Goal: Transaction & Acquisition: Obtain resource

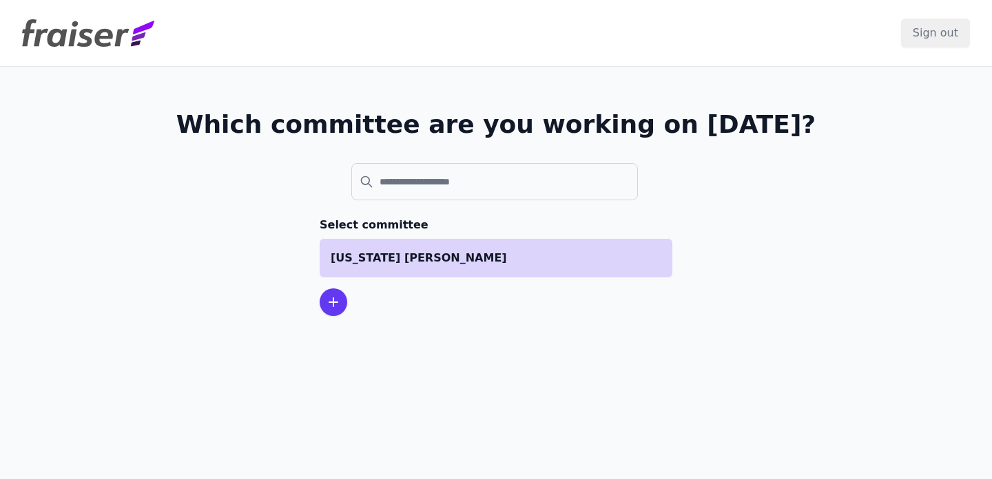
click at [413, 239] on li "[US_STATE] [PERSON_NAME]" at bounding box center [496, 258] width 353 height 39
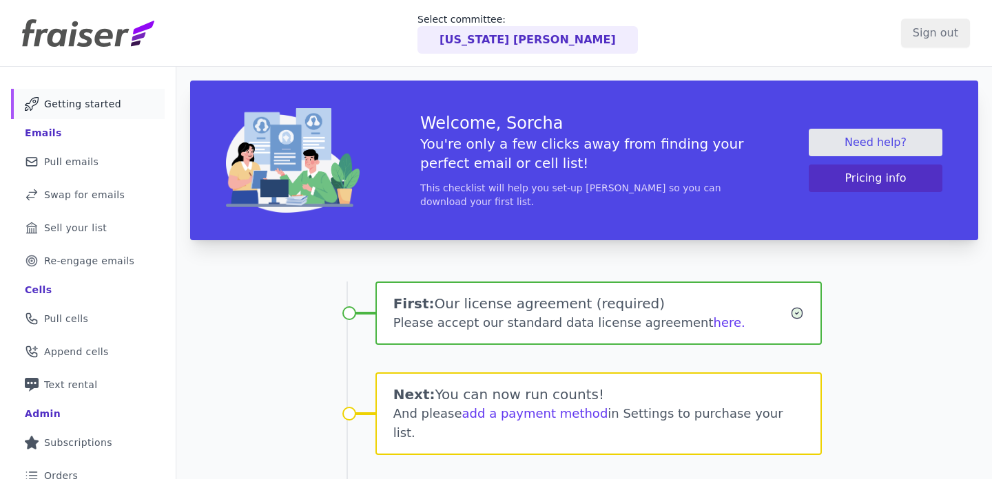
click at [417, 254] on div "First: Our license agreement (required) Please accept our standard data license…" at bounding box center [585, 482] width 476 height 457
click at [930, 325] on div "Welcome, Sorcha You're only a few clicks away from finding your perfect email o…" at bounding box center [584, 389] width 816 height 645
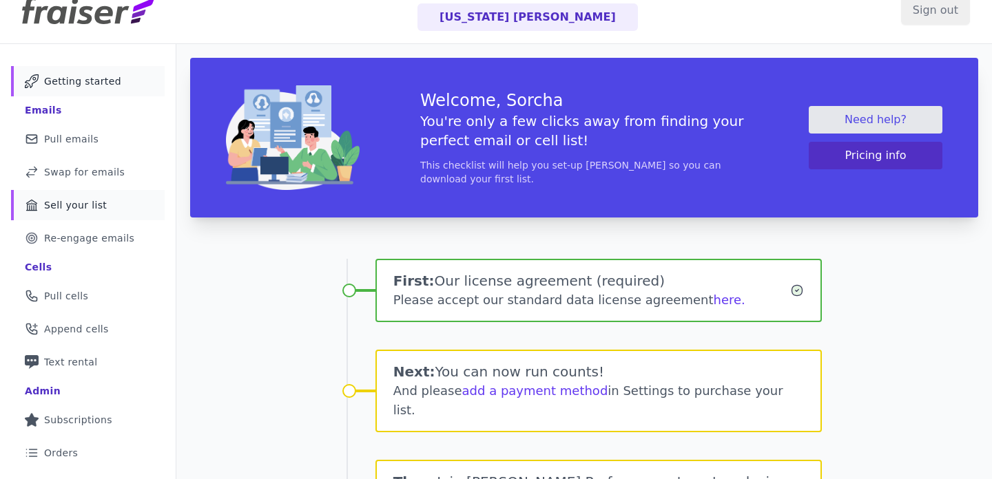
scroll to position [23, 0]
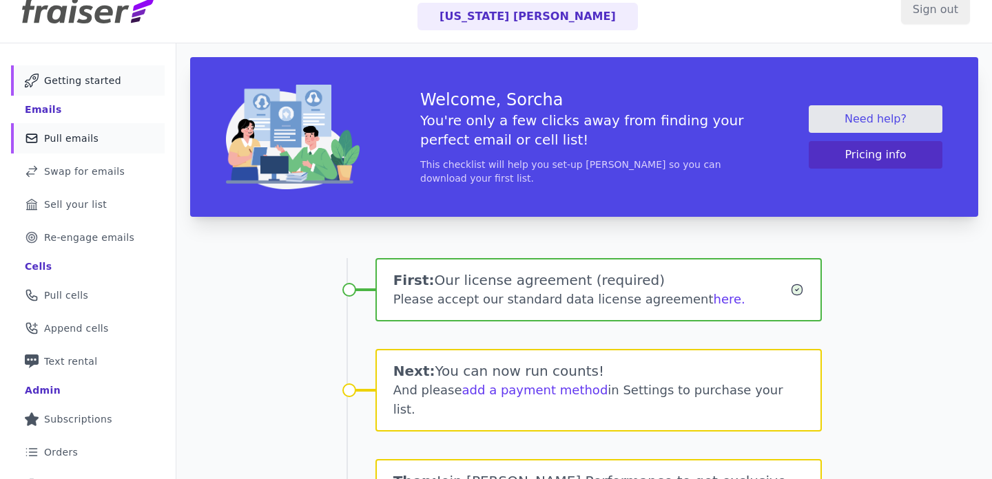
click at [83, 149] on link "Mail Icon Outline of a mail envelope Pull emails" at bounding box center [88, 138] width 154 height 30
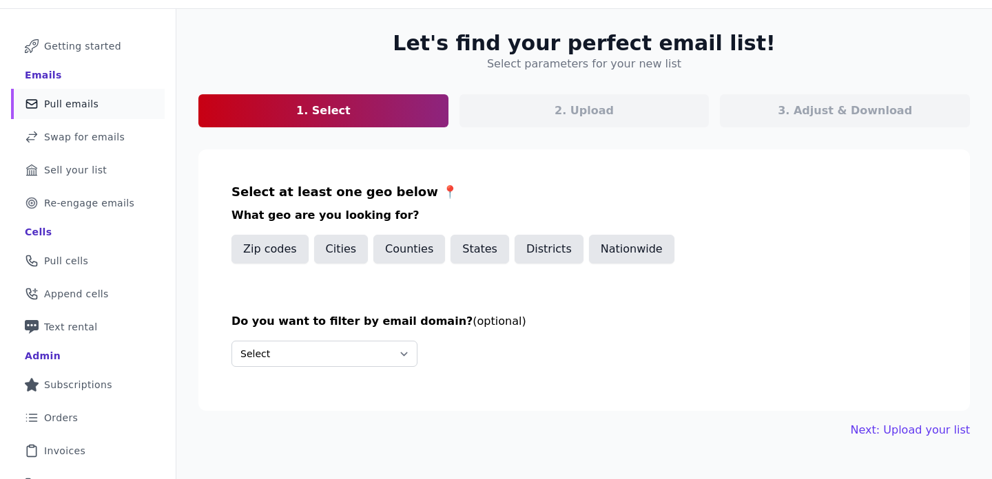
scroll to position [59, 0]
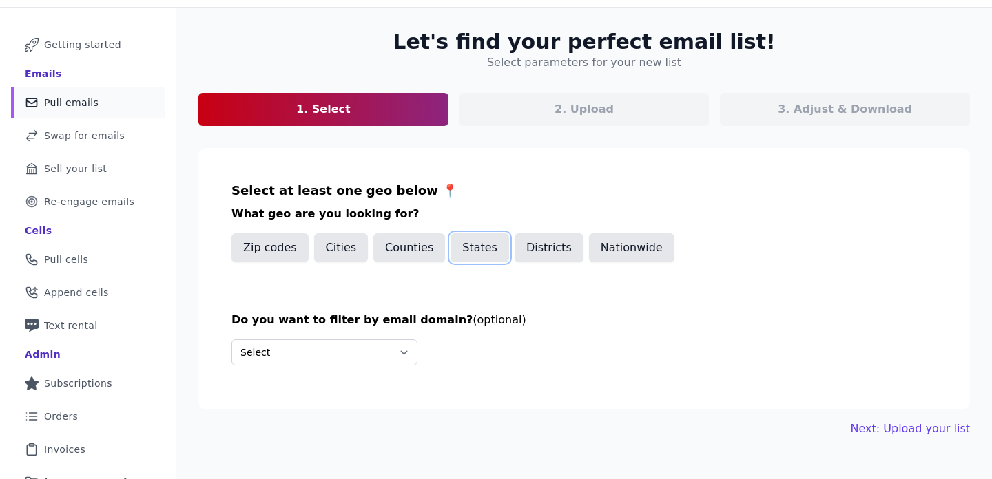
click at [474, 243] on button "States" at bounding box center [480, 248] width 59 height 29
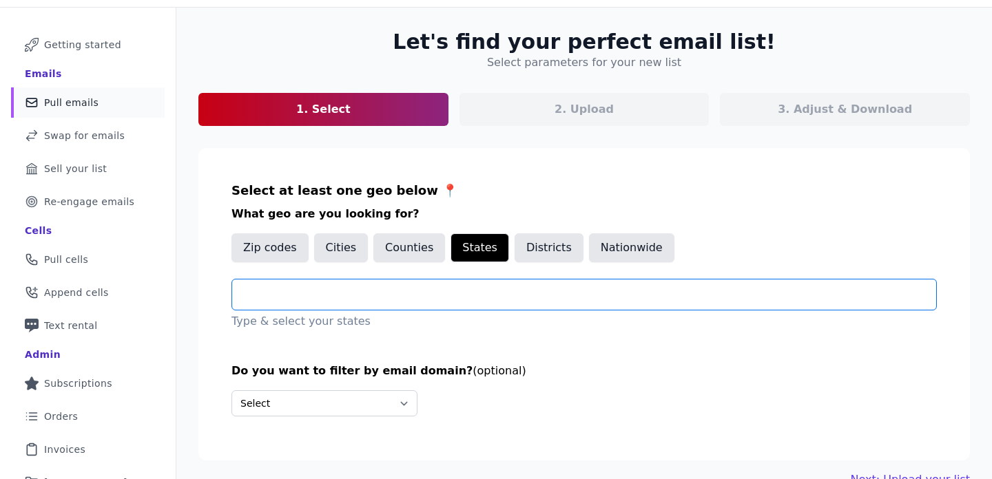
click at [397, 293] on input "text" at bounding box center [589, 295] width 693 height 17
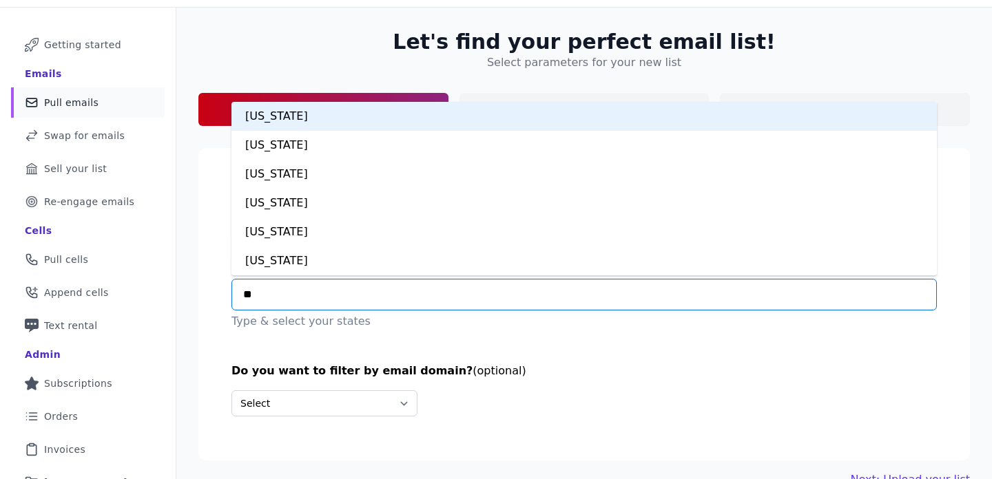
type input "***"
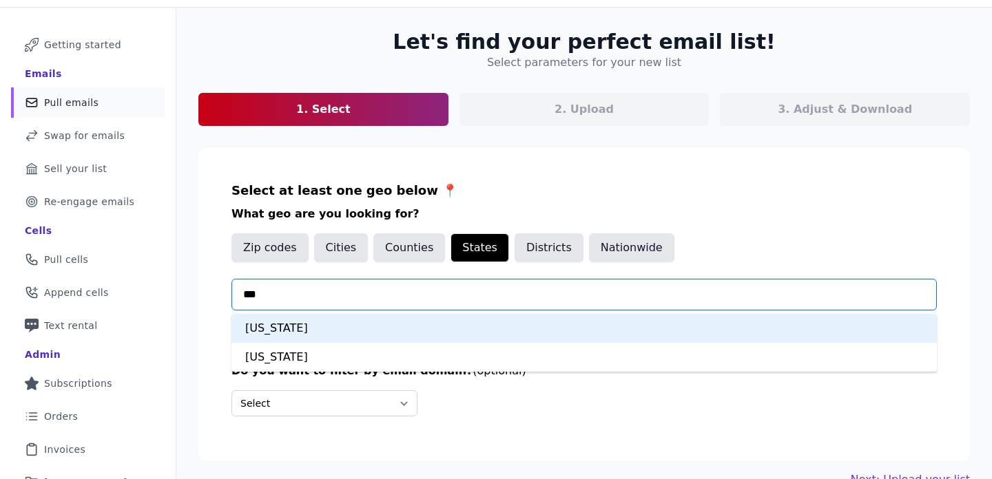
click at [320, 322] on div "Minnesota" at bounding box center [583, 328] width 705 height 29
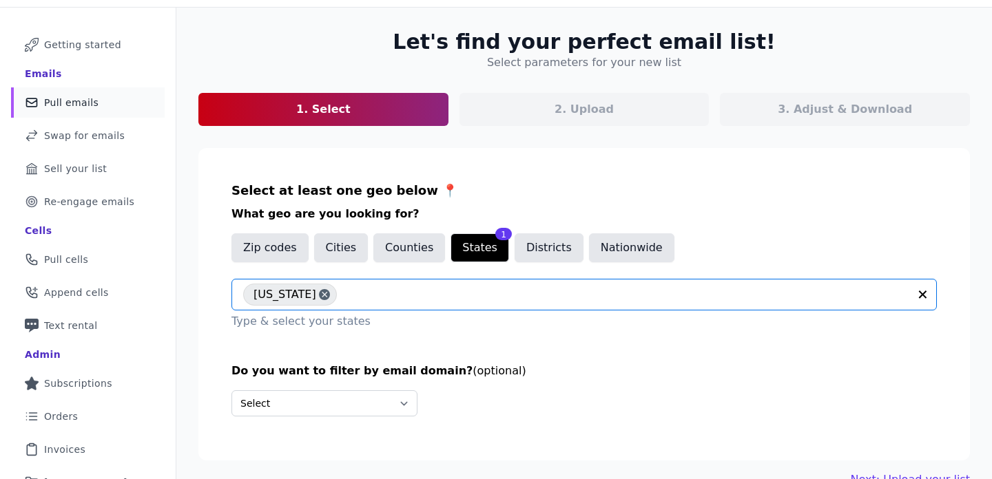
scroll to position [132, 0]
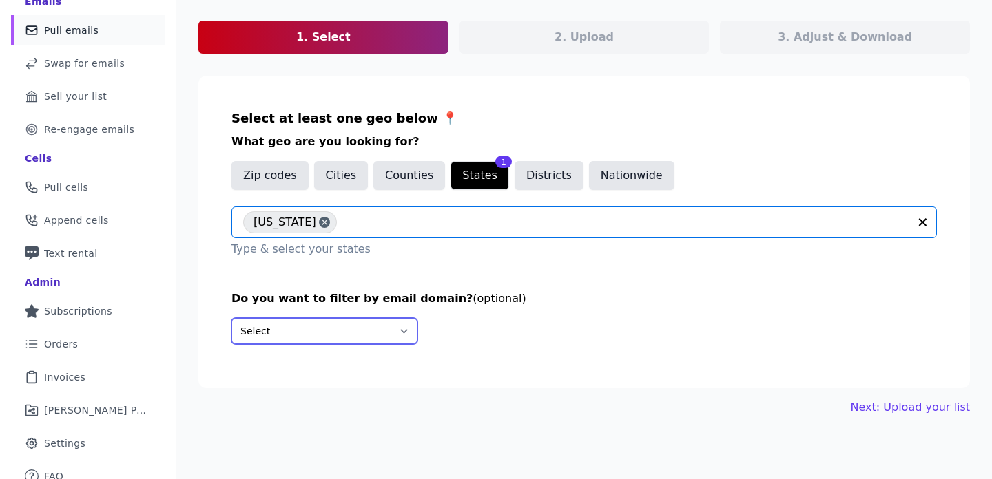
click at [369, 327] on select "Select Include only these domains Include none of these domains" at bounding box center [324, 331] width 186 height 26
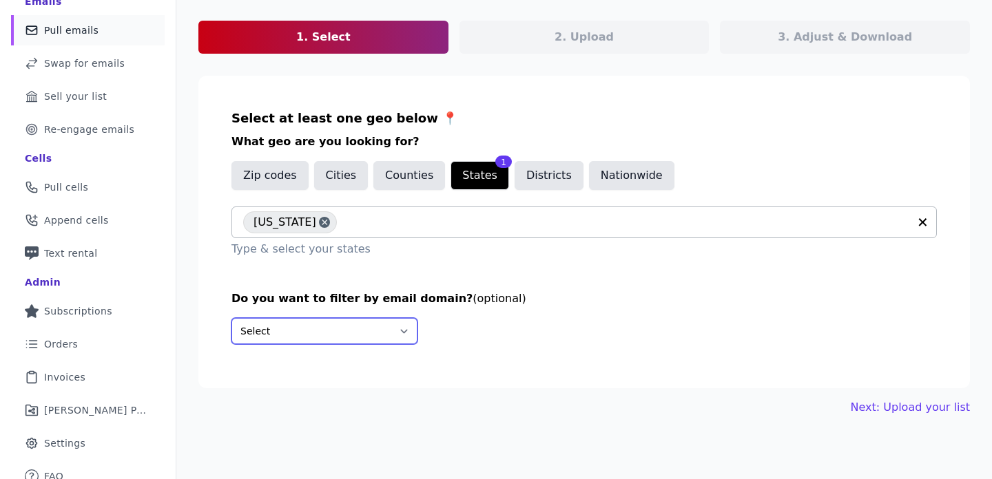
click at [231, 318] on select "Select Include only these domains Include none of these domains" at bounding box center [324, 331] width 186 height 26
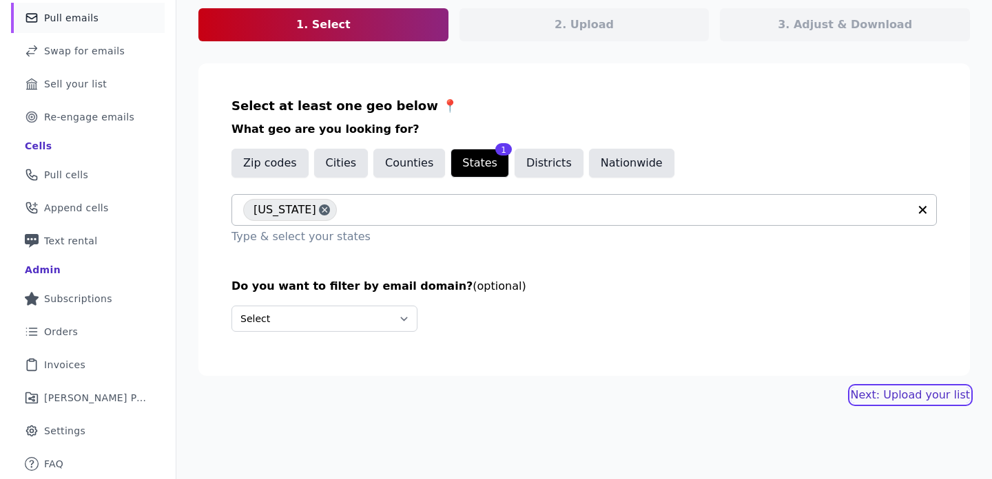
click at [953, 392] on link "Next: Upload your list" at bounding box center [910, 395] width 119 height 17
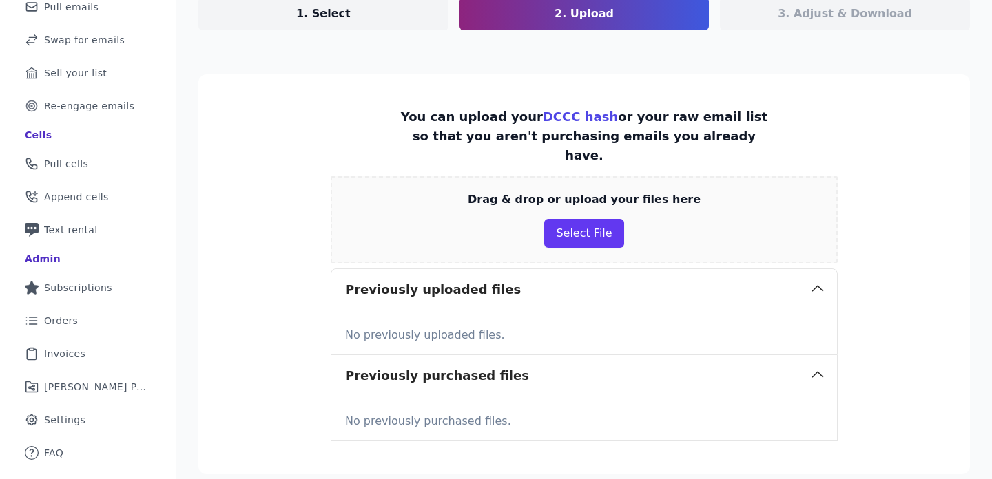
scroll to position [152, 0]
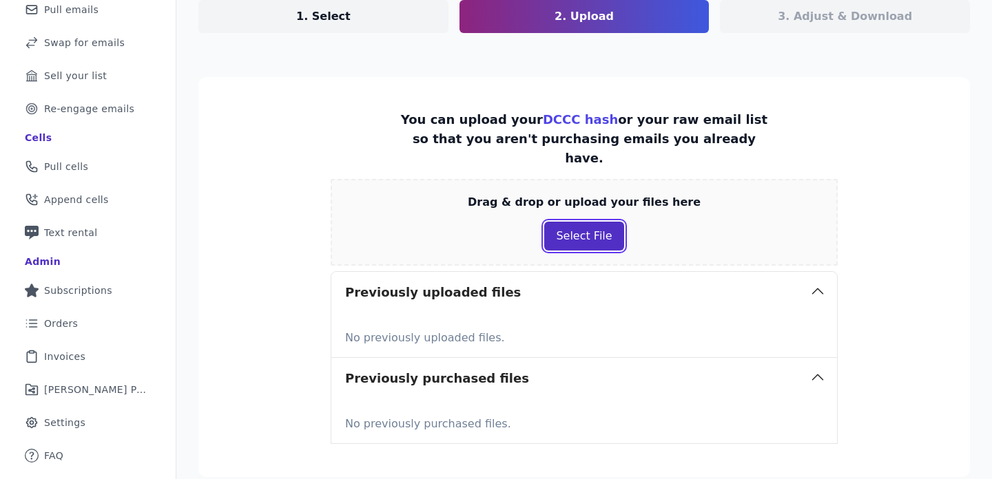
click at [600, 222] on button "Select File" at bounding box center [583, 236] width 79 height 29
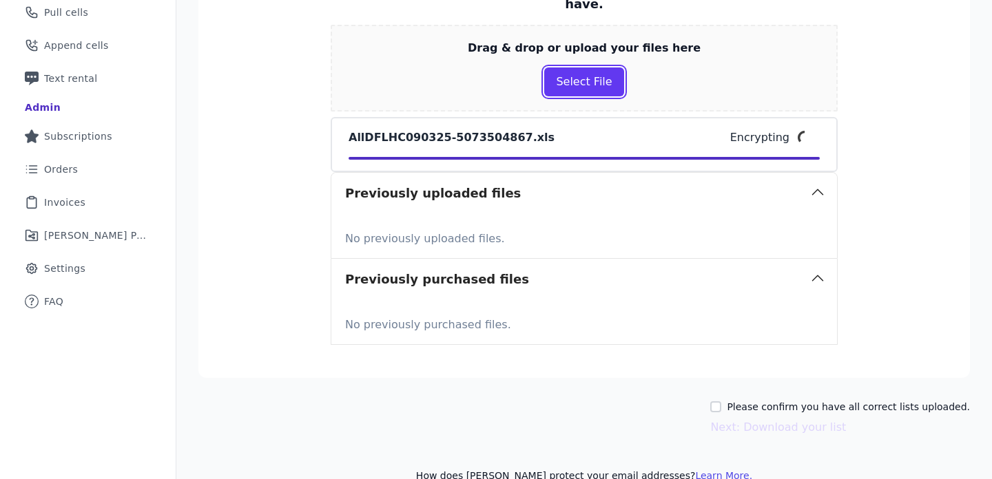
scroll to position [176, 0]
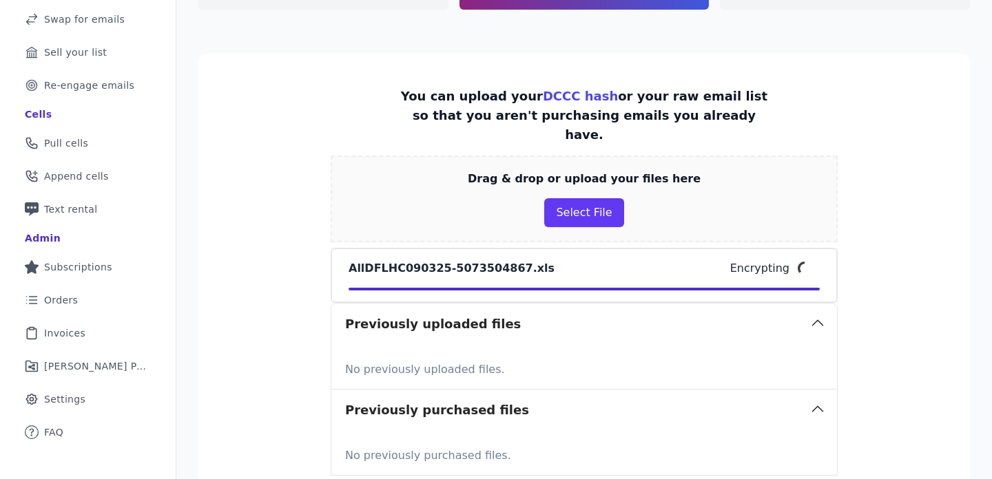
click at [617, 277] on div "AllDFLHC090325-5073504867.xls Encrypting" at bounding box center [584, 275] width 507 height 55
click at [543, 90] on link "DCCC hash" at bounding box center [580, 96] width 75 height 14
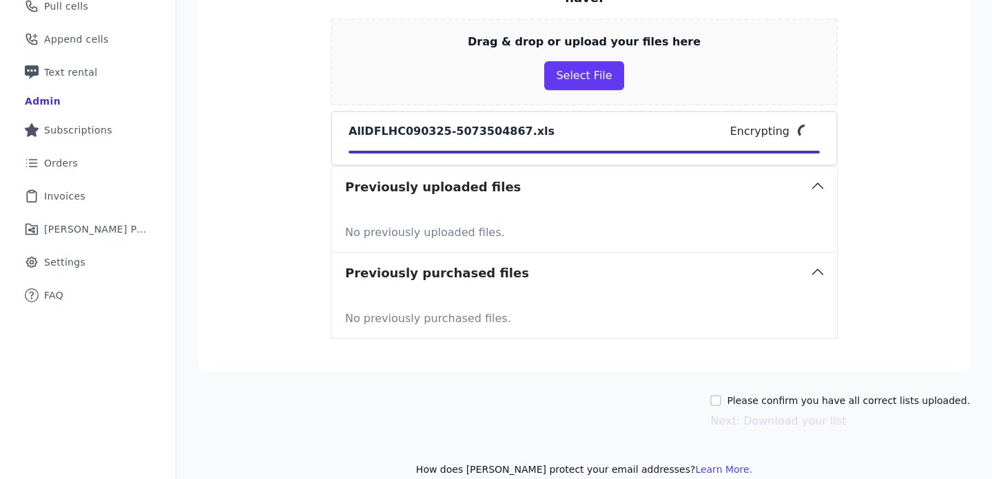
click at [493, 151] on div at bounding box center [584, 152] width 471 height 3
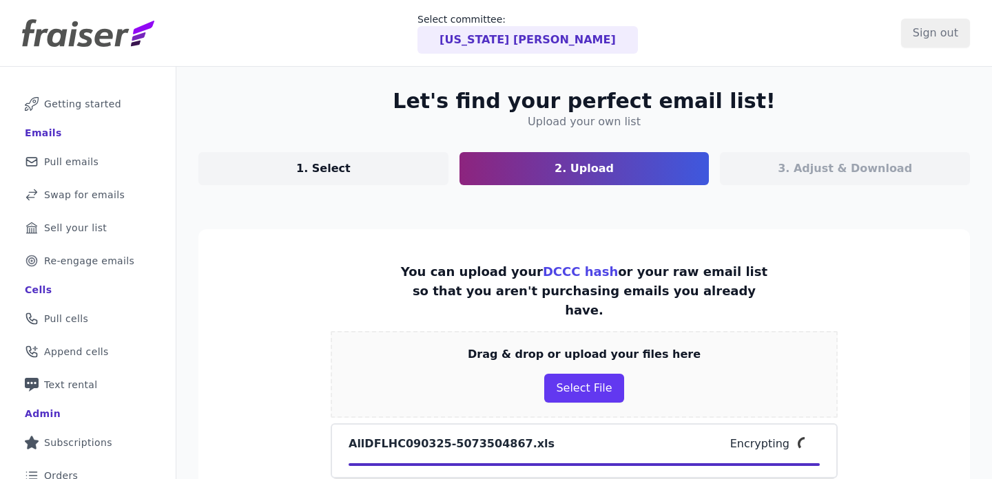
click at [329, 165] on p "1. Select" at bounding box center [323, 169] width 54 height 17
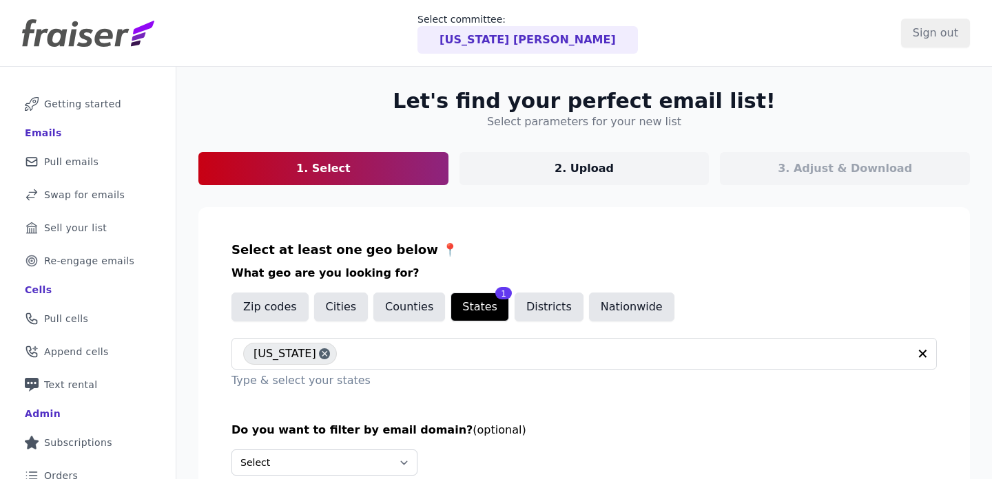
scroll to position [144, 0]
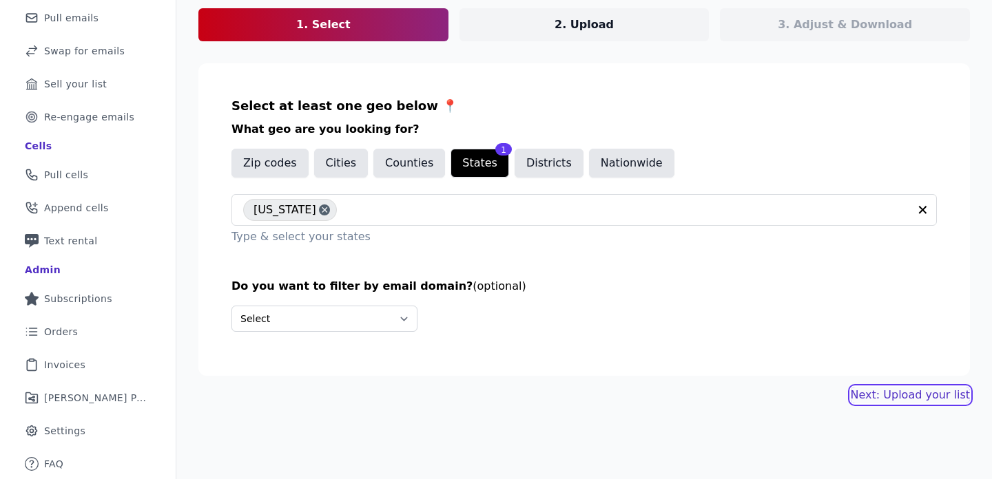
click at [919, 402] on link "Next: Upload your list" at bounding box center [910, 395] width 119 height 17
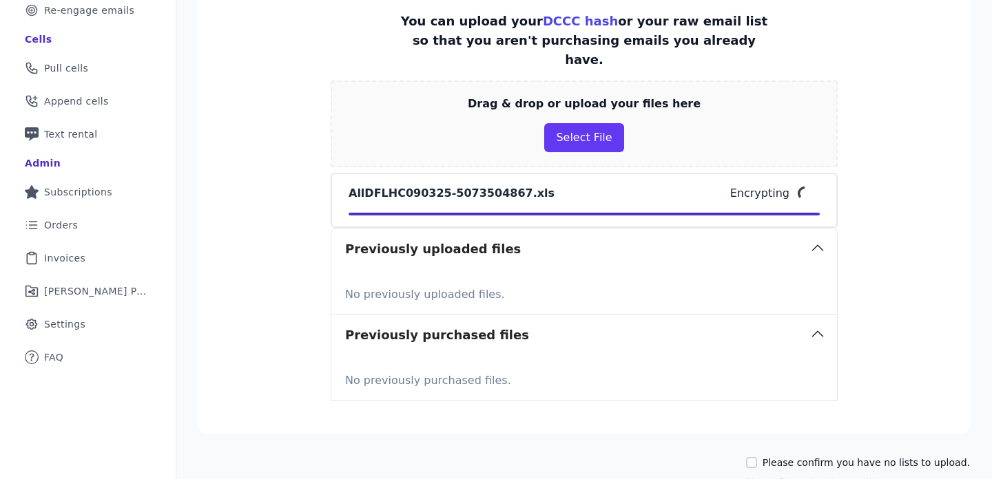
scroll to position [279, 0]
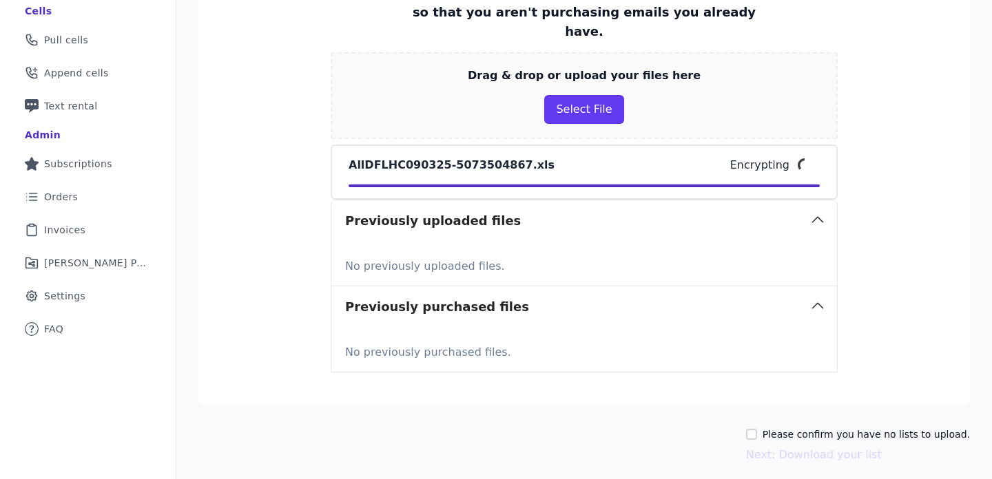
click at [466, 160] on div "AllDFLHC090325-5073504867.xls Encrypting" at bounding box center [584, 172] width 507 height 55
click at [573, 95] on button "Select File" at bounding box center [583, 109] width 79 height 29
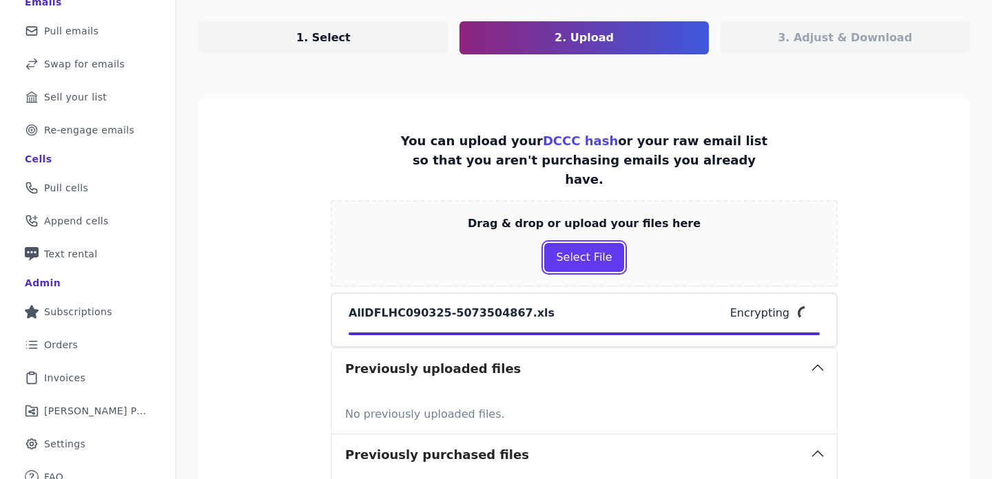
scroll to position [0, 0]
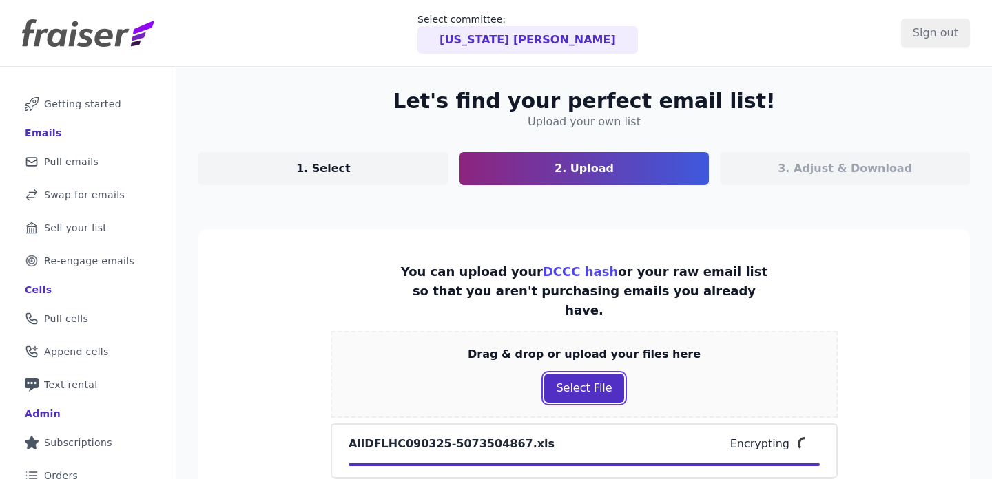
click at [592, 374] on button "Select File" at bounding box center [583, 388] width 79 height 29
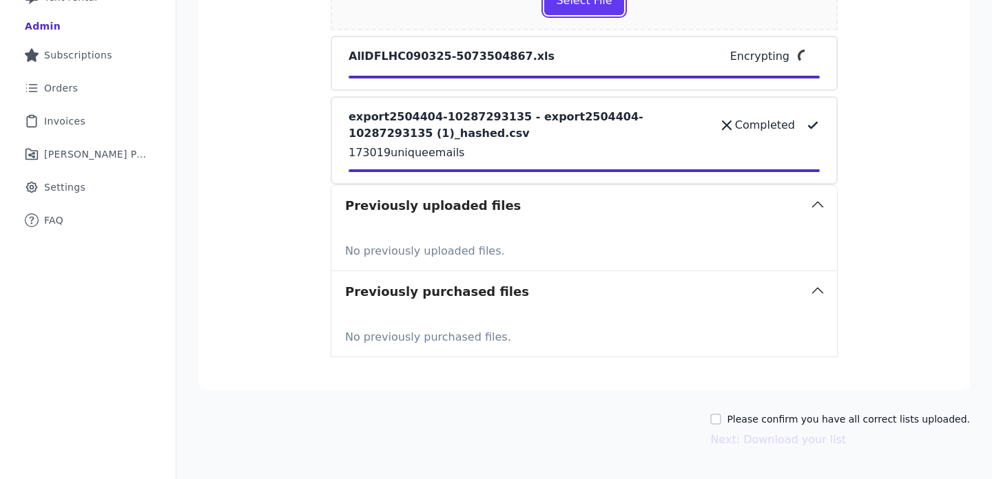
scroll to position [383, 0]
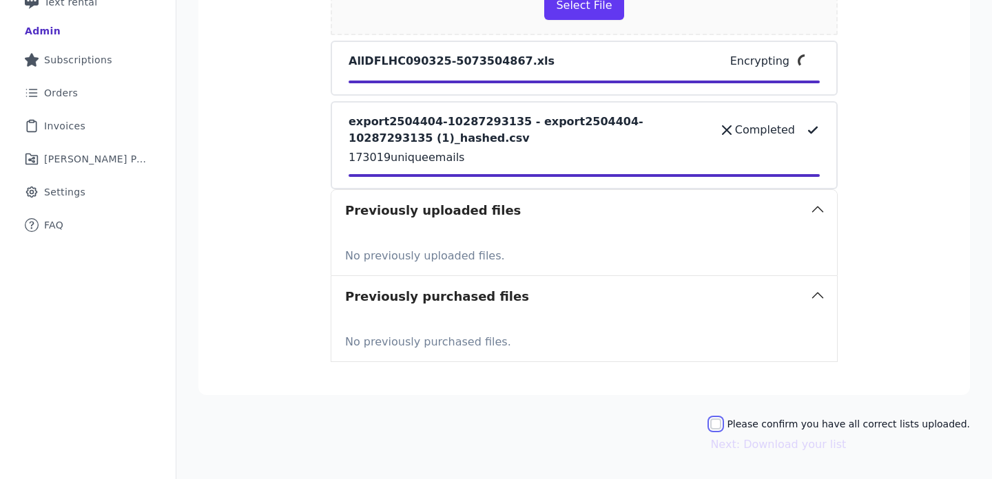
click at [721, 419] on input "Please confirm you have all correct lists uploaded." at bounding box center [715, 424] width 11 height 11
checkbox input "true"
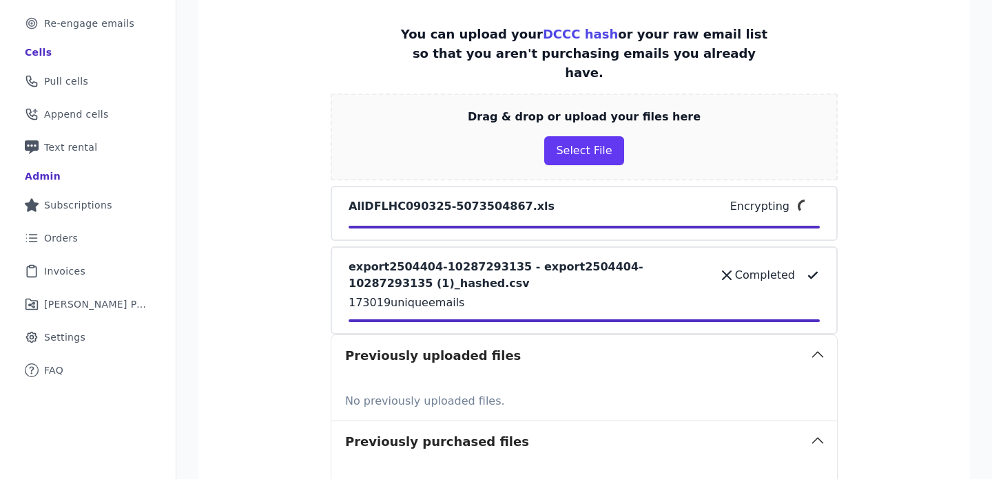
scroll to position [406, 0]
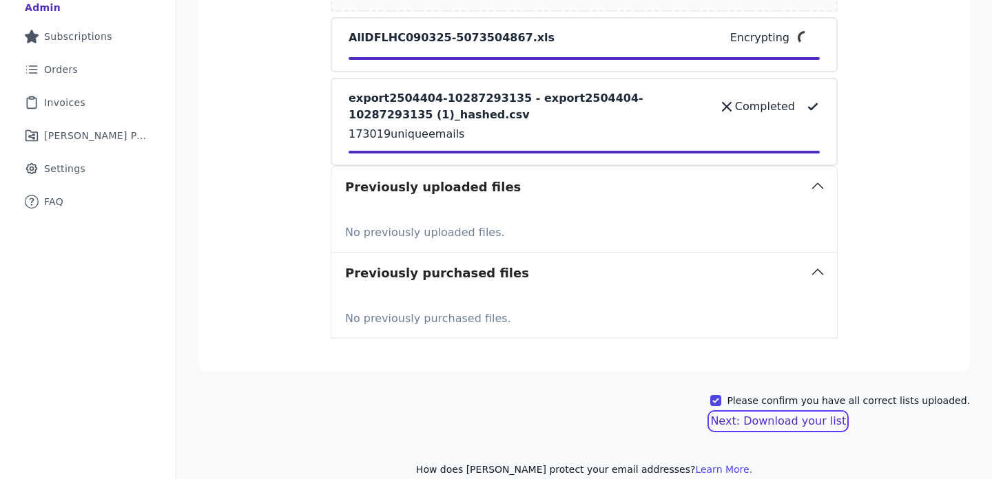
click at [803, 413] on button "Next: Download your list" at bounding box center [778, 421] width 136 height 17
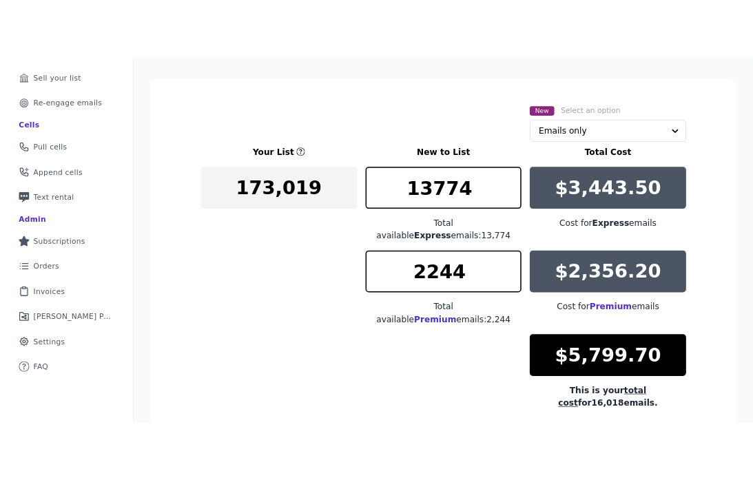
scroll to position [204, 0]
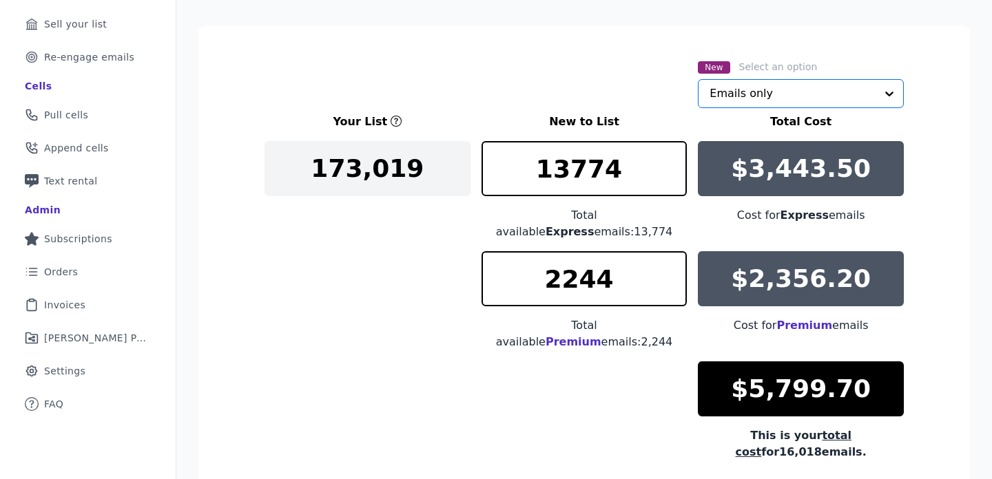
click at [767, 95] on input "text" at bounding box center [793, 94] width 166 height 28
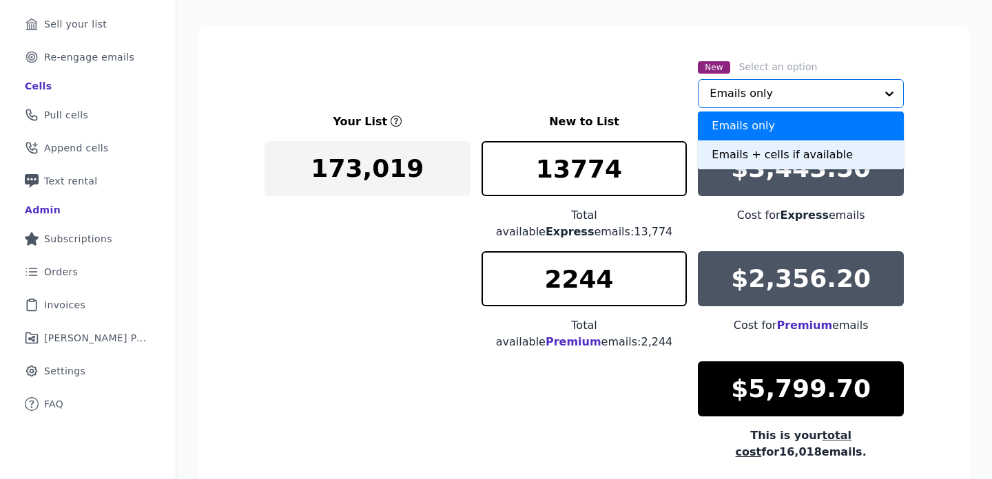
click at [767, 147] on div "Emails + cells if available" at bounding box center [801, 155] width 206 height 29
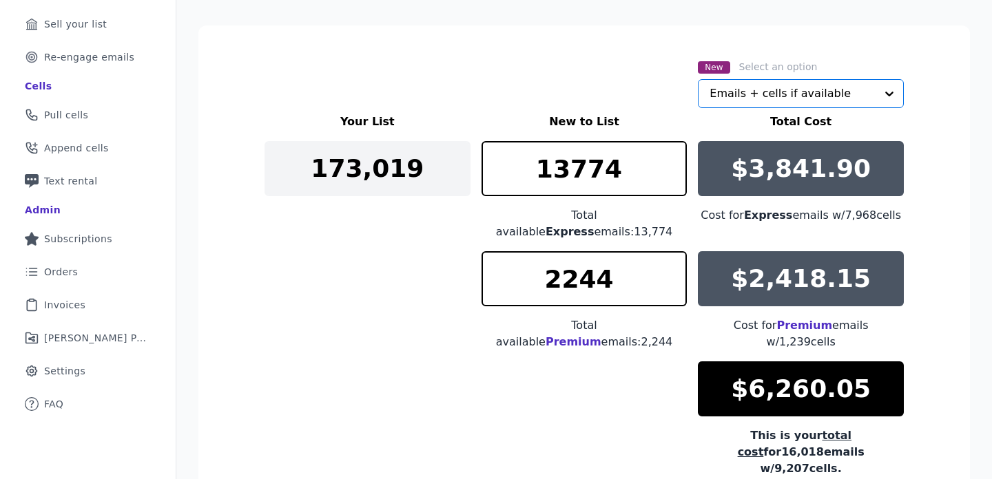
click at [783, 92] on input "text" at bounding box center [793, 94] width 166 height 28
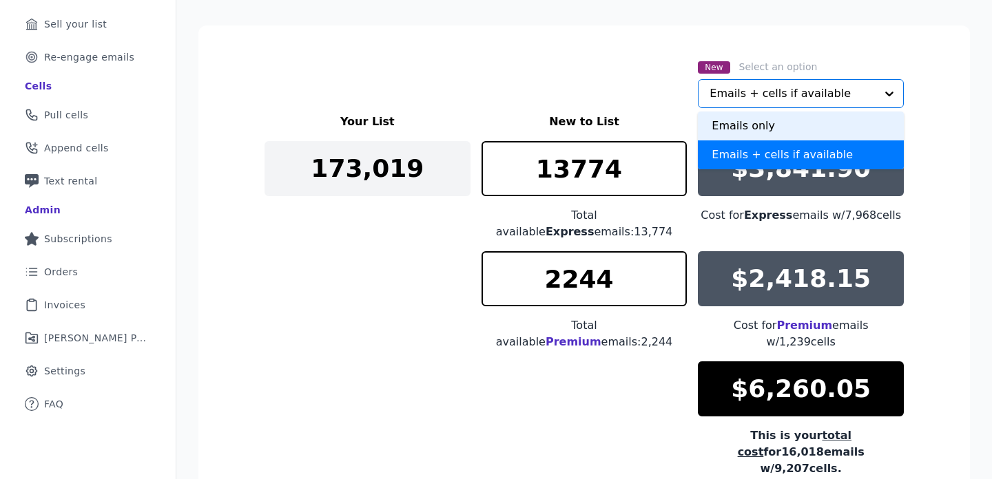
click at [775, 123] on div "Emails only" at bounding box center [801, 126] width 206 height 29
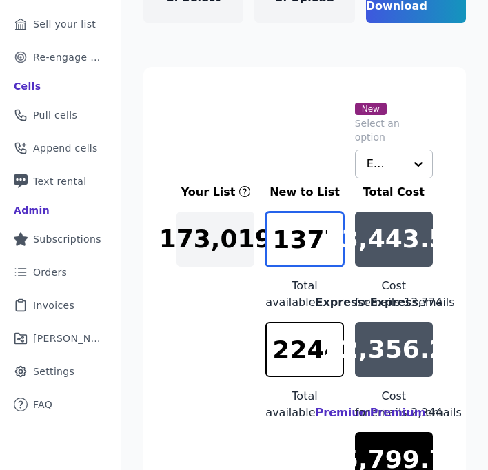
click at [310, 227] on input "13774" at bounding box center [304, 238] width 78 height 55
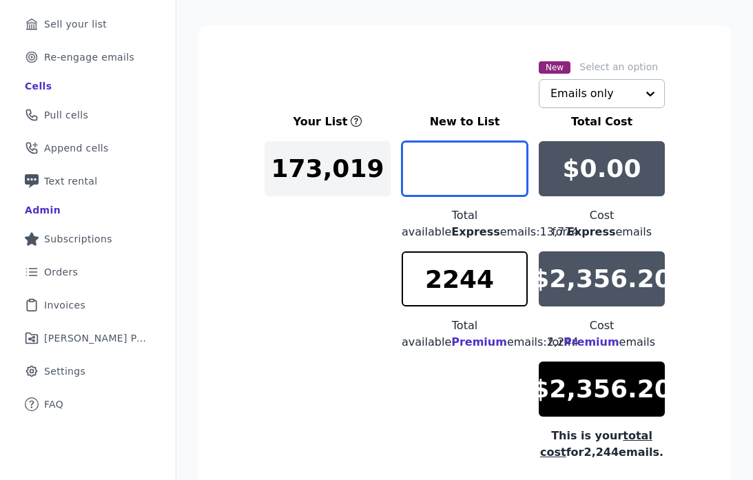
type input "13774"
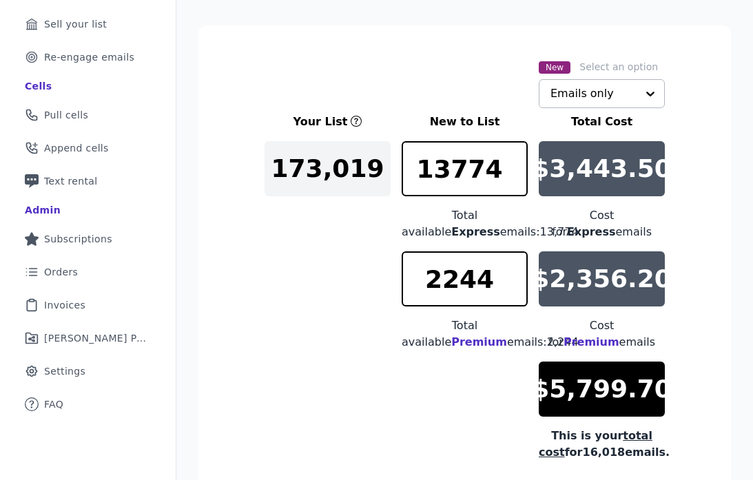
click at [588, 105] on input "text" at bounding box center [593, 94] width 86 height 28
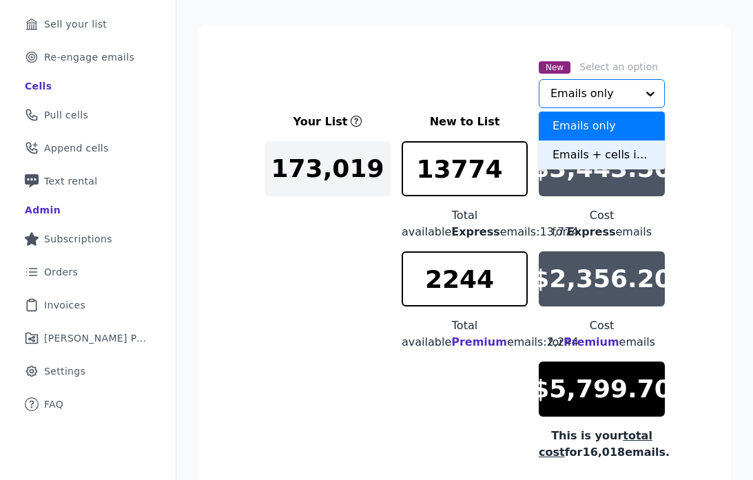
click at [591, 153] on div "Emails + cells if available" at bounding box center [602, 155] width 126 height 29
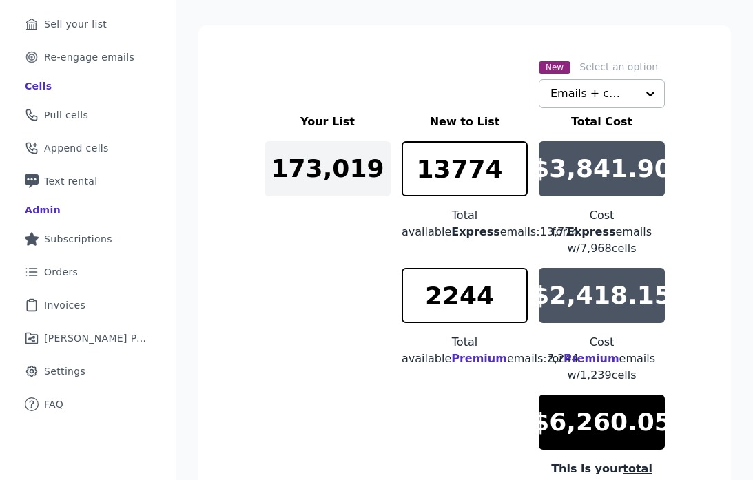
click at [564, 177] on p "$3,841.90" at bounding box center [602, 169] width 140 height 28
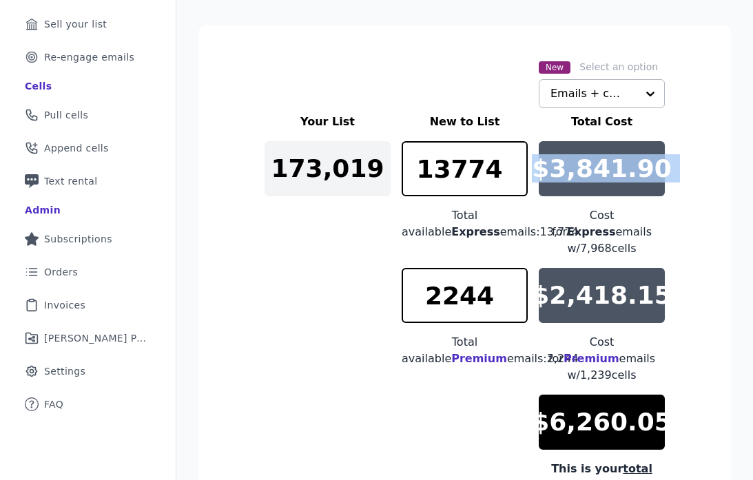
click at [564, 177] on p "$3,841.90" at bounding box center [602, 169] width 140 height 28
copy div "$3,841.90"
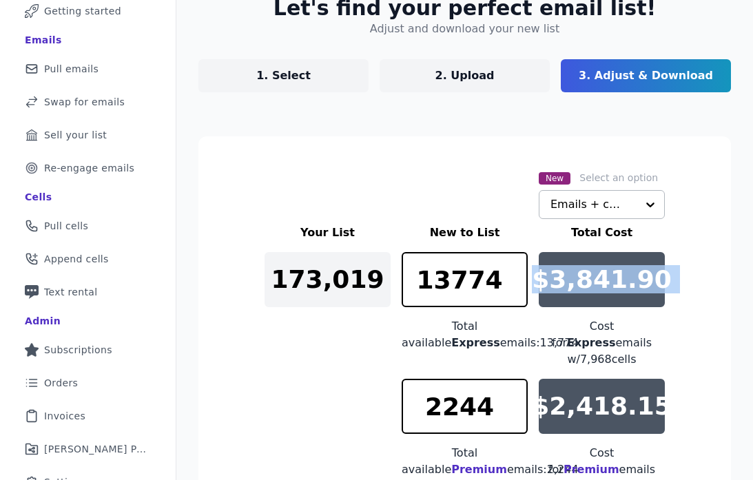
scroll to position [91, 0]
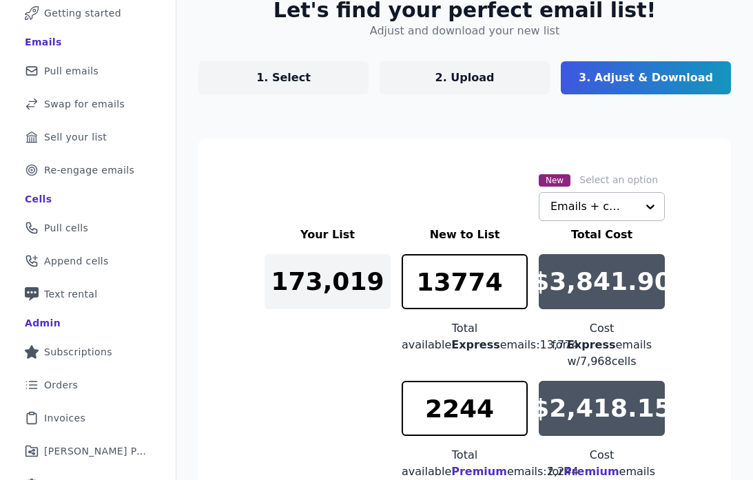
click at [187, 183] on div "Let's find your perfect email list! Adjust and download your new list 1. Select…" at bounding box center [464, 388] width 577 height 825
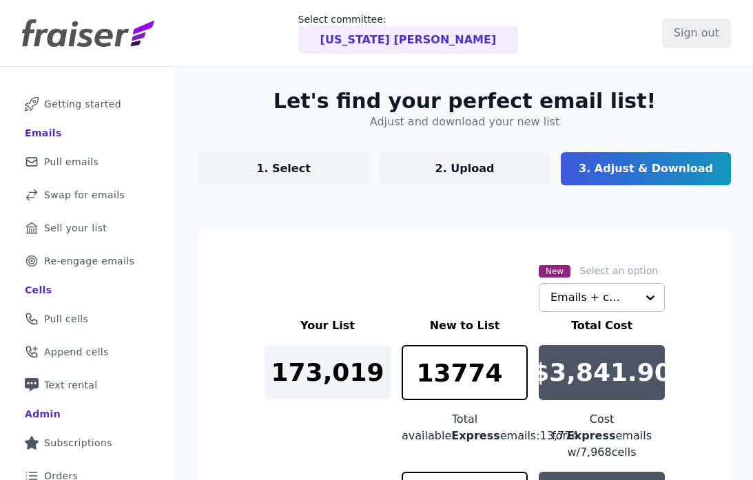
scroll to position [1, 0]
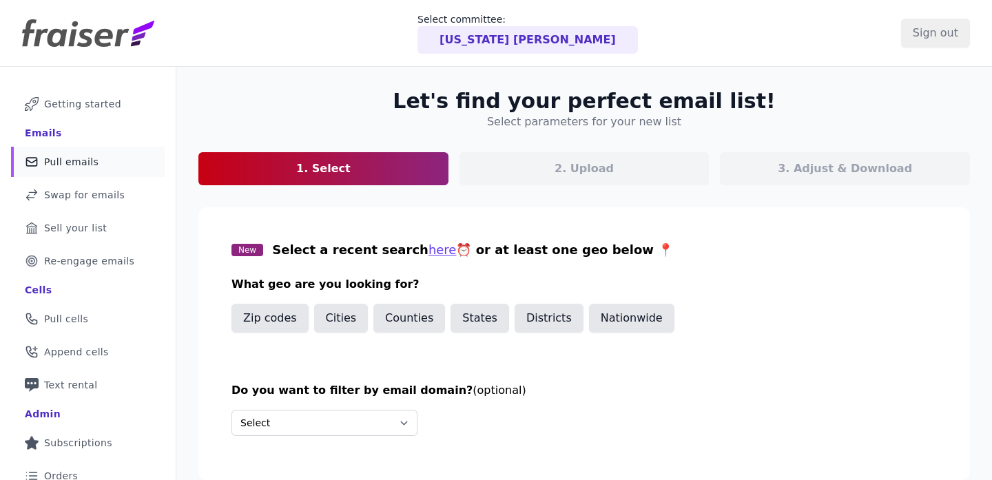
scroll to position [143, 0]
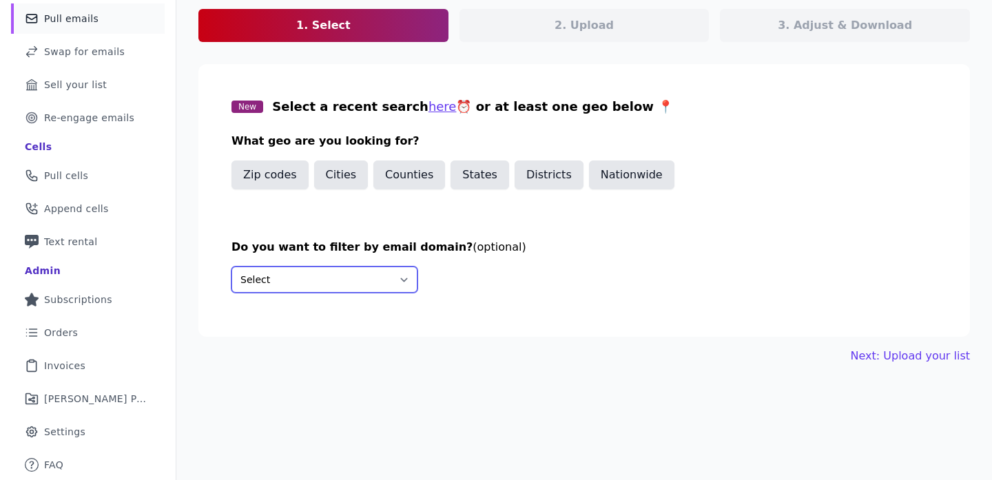
click at [296, 285] on select "Select Include only these domains Include none of these domains" at bounding box center [324, 280] width 186 height 26
click at [475, 175] on button "States" at bounding box center [480, 175] width 59 height 29
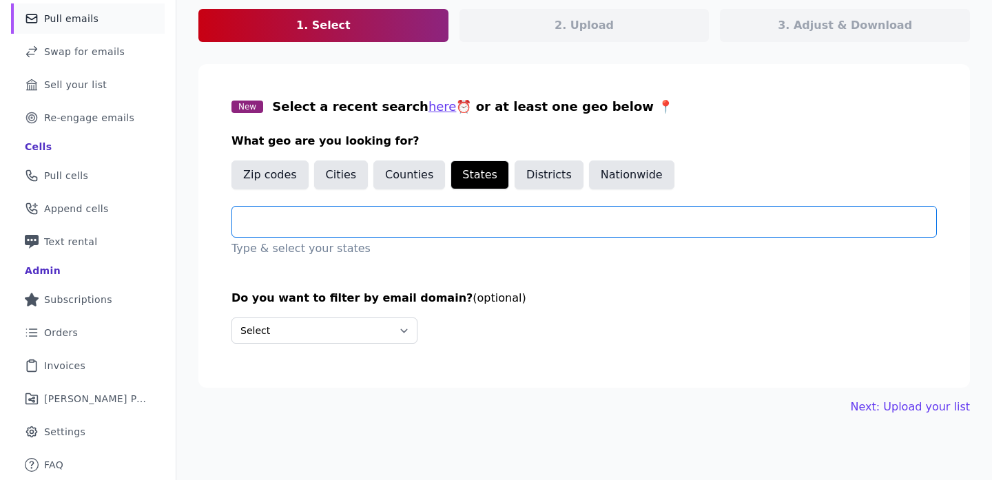
click at [355, 226] on input "text" at bounding box center [589, 222] width 693 height 17
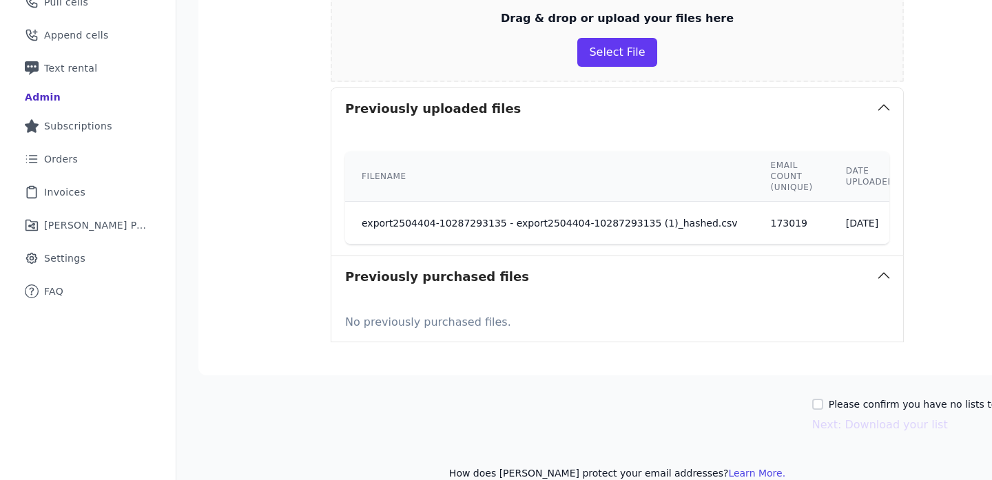
scroll to position [316, 0]
click at [829, 213] on td "9/3/2025" at bounding box center [870, 224] width 82 height 43
click at [678, 238] on td "export2504404-10287293135 - export2504404-10287293135 (1)_hashed.csv" at bounding box center [549, 224] width 409 height 43
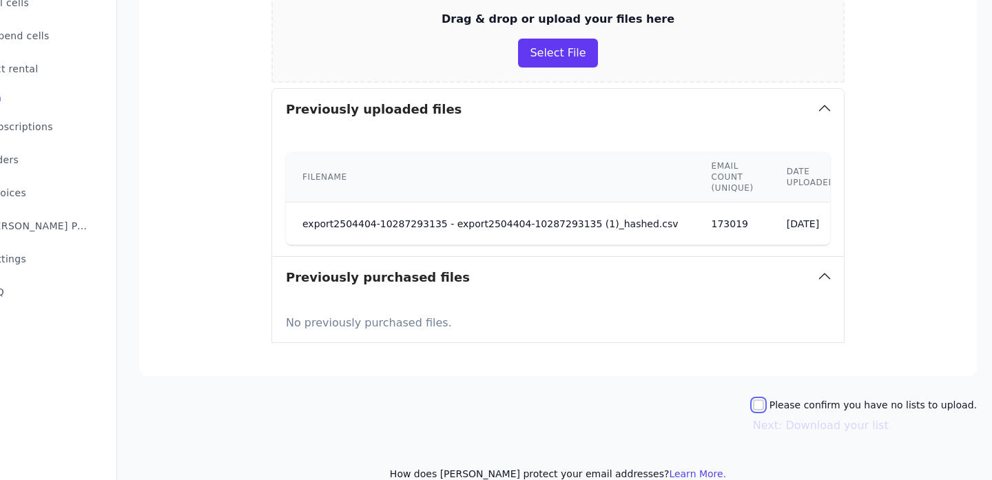
click at [763, 406] on input "Please confirm you have no lists to upload." at bounding box center [758, 405] width 11 height 11
checkbox input "true"
click at [785, 426] on button "Next: Download your list" at bounding box center [821, 425] width 136 height 17
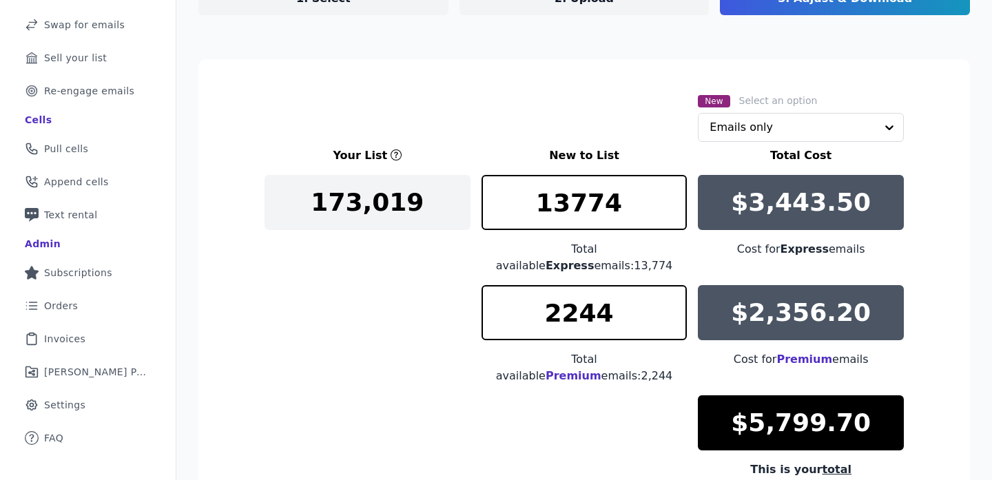
scroll to position [169, 0]
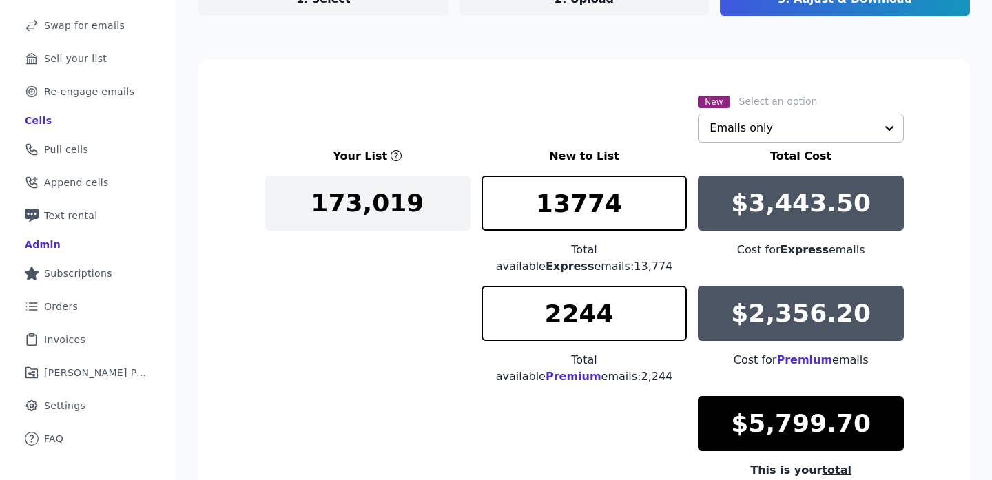
click at [854, 134] on input "text" at bounding box center [793, 128] width 166 height 28
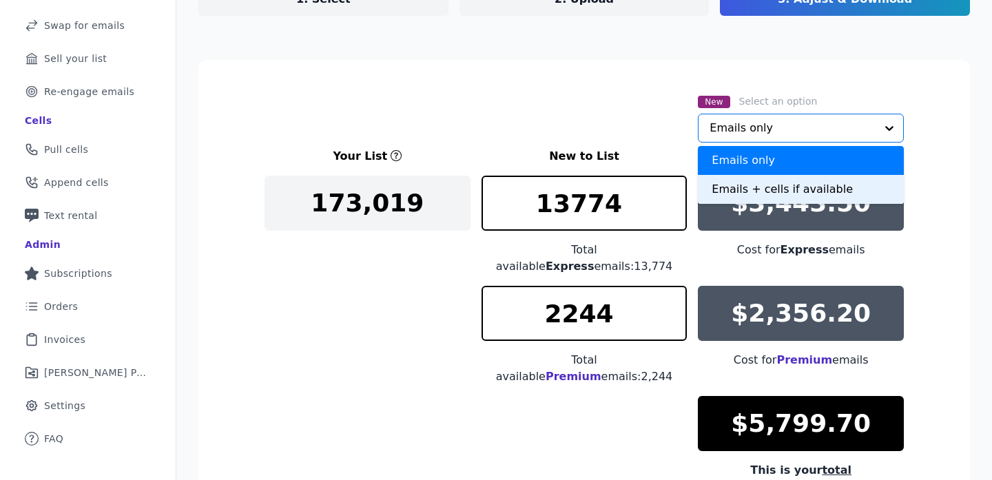
click at [847, 188] on div "Emails + cells if available" at bounding box center [801, 189] width 206 height 29
